Goal: Information Seeking & Learning: Learn about a topic

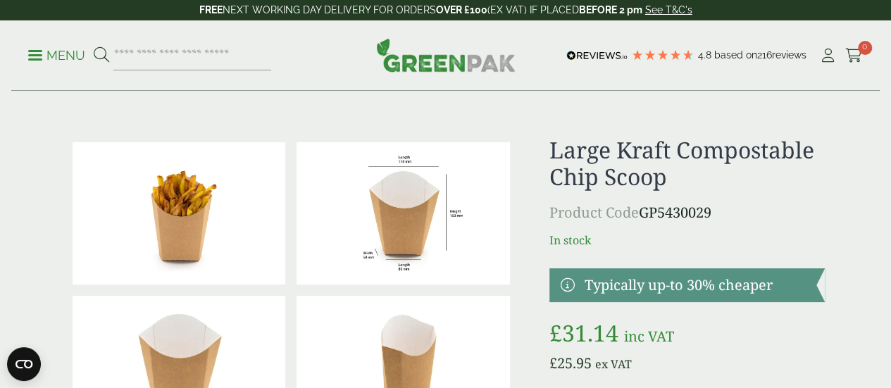
click at [213, 226] on img at bounding box center [180, 213] width 214 height 142
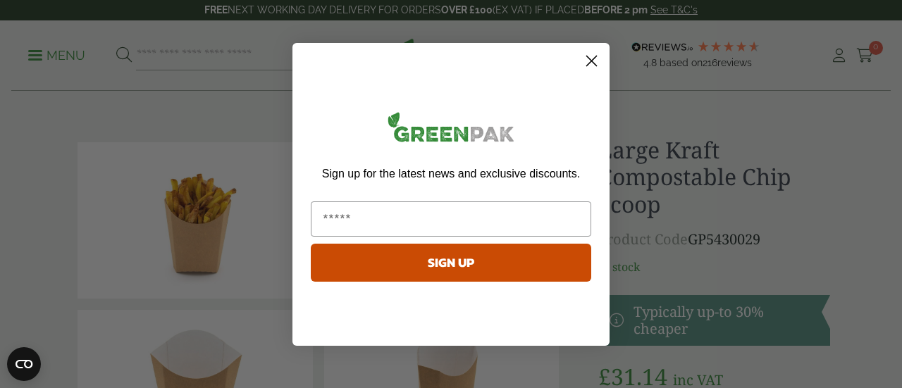
click at [593, 60] on icon "Close dialog" at bounding box center [592, 61] width 10 height 10
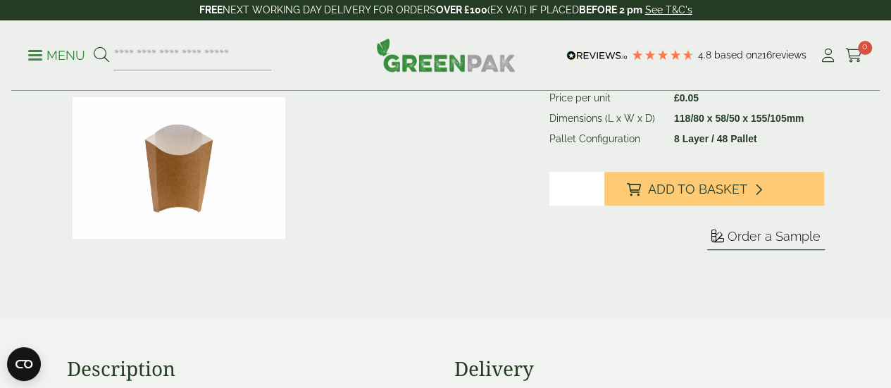
scroll to position [141, 0]
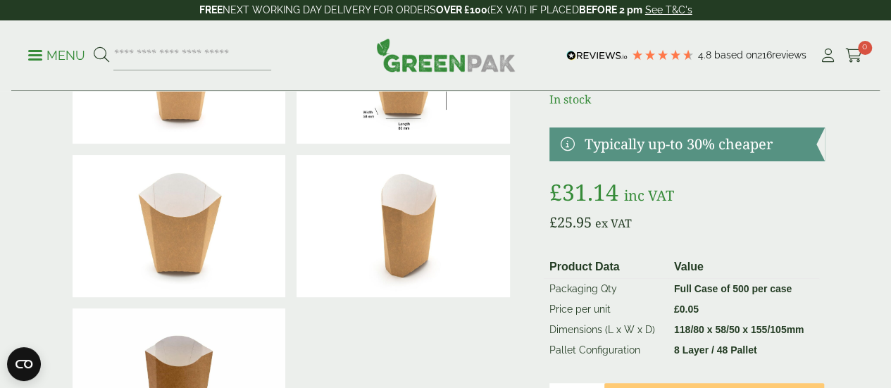
click at [209, 242] on img at bounding box center [180, 226] width 214 height 142
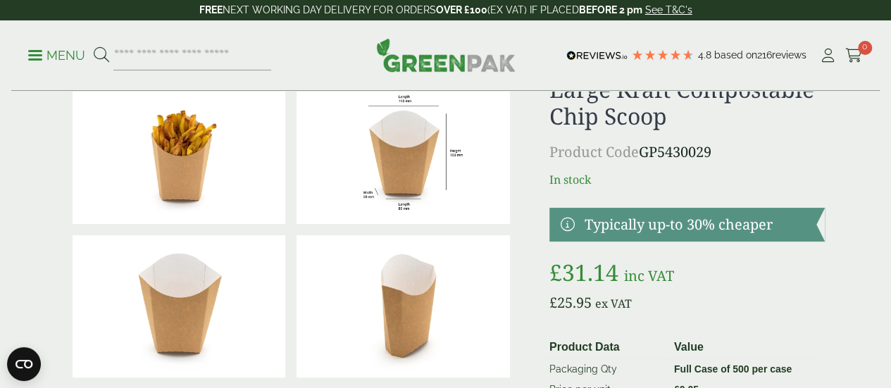
scroll to position [0, 0]
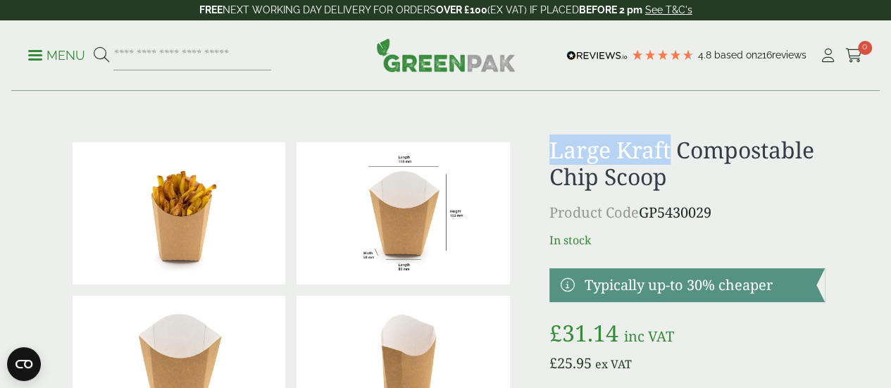
drag, startPoint x: 598, startPoint y: 152, endPoint x: 729, endPoint y: 147, distance: 131.9
click at [729, 147] on h1 "Large Kraft Compostable Chip Scoop" at bounding box center [688, 164] width 276 height 54
copy h1 "Large Kraft"
click at [674, 184] on h1 "Large Kraft Compostable Chip Scoop" at bounding box center [688, 164] width 276 height 54
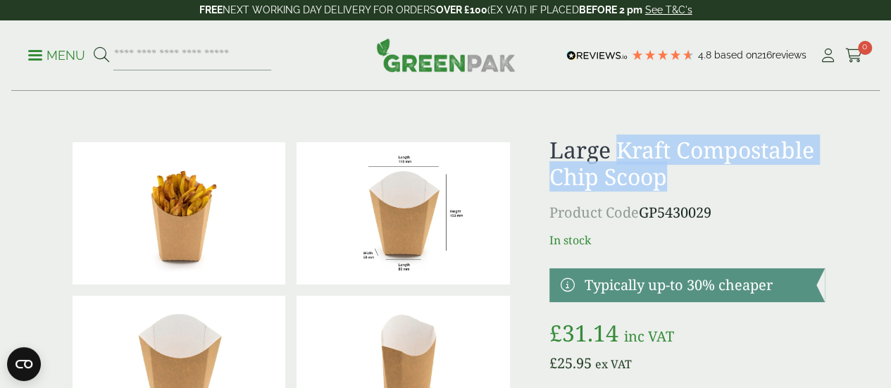
drag, startPoint x: 665, startPoint y: 149, endPoint x: 668, endPoint y: 199, distance: 50.8
click at [668, 191] on h1 "Large Kraft Compostable Chip Scoop" at bounding box center [688, 164] width 276 height 54
copy h1 "Kraft Compostable Chip Scoop"
click at [481, 236] on img at bounding box center [404, 213] width 214 height 142
